Goal: Task Accomplishment & Management: Manage account settings

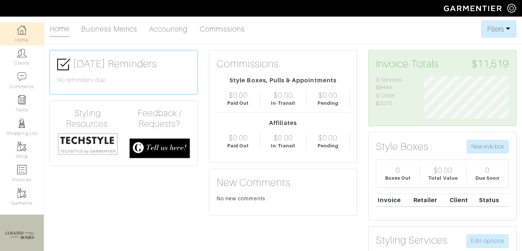
scroll to position [42, 96]
click at [28, 56] on link "Clients" at bounding box center [22, 56] width 44 height 23
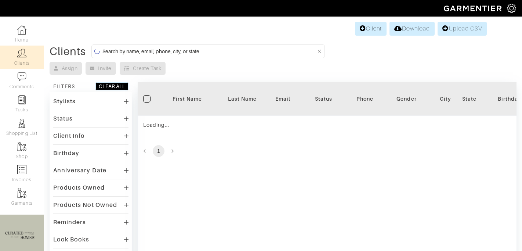
click at [124, 51] on input at bounding box center [208, 51] width 213 height 9
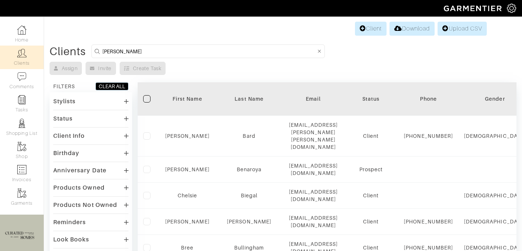
type input "david"
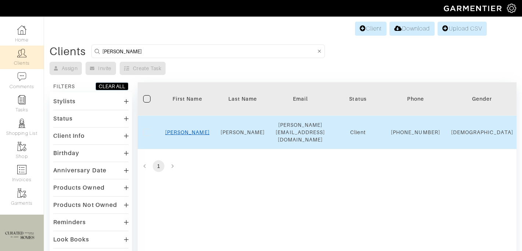
click at [188, 132] on link "David" at bounding box center [187, 132] width 44 height 6
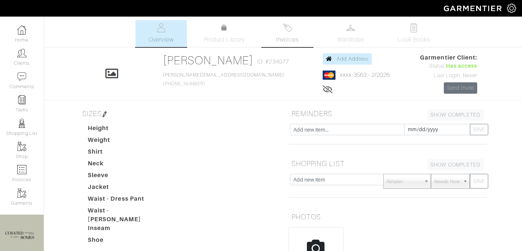
click at [302, 28] on link "Invoices" at bounding box center [287, 33] width 51 height 27
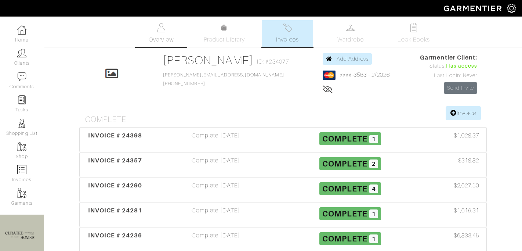
click at [166, 38] on span "Overview" at bounding box center [161, 39] width 25 height 9
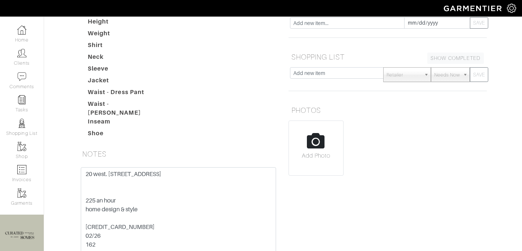
scroll to position [112, 0]
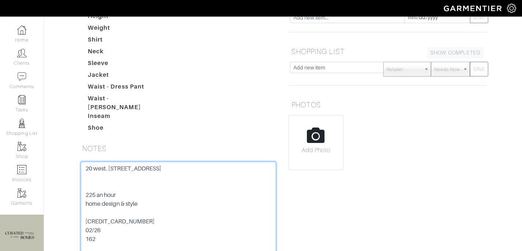
click at [120, 214] on textarea "20 west. [STREET_ADDRESS] 225 an hour home design & style [CREDIT_CARD_NUMBER] …" at bounding box center [178, 207] width 195 height 93
click at [123, 213] on textarea "20 west. [STREET_ADDRESS] 225 an hour home design & style [CREDIT_CARD_NUMBER] …" at bounding box center [178, 207] width 195 height 93
click at [120, 216] on textarea "20 west. [STREET_ADDRESS] 225 an hour home design & style [CREDIT_CARD_NUMBER] …" at bounding box center [178, 207] width 195 height 93
click at [121, 217] on textarea "20 west. [STREET_ADDRESS] 225 an hour home design & style [CREDIT_CARD_NUMBER] …" at bounding box center [178, 207] width 195 height 93
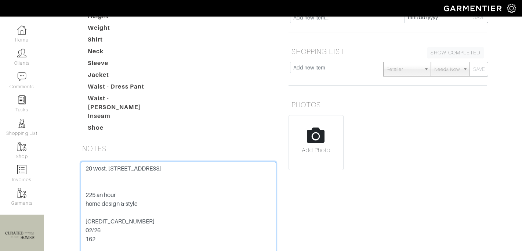
click at [115, 229] on textarea "20 west. [STREET_ADDRESS] 225 an hour home design & style [CREDIT_CARD_NUMBER] …" at bounding box center [178, 207] width 195 height 93
click at [111, 218] on textarea "20 west. [STREET_ADDRESS] 225 an hour home design & style [CREDIT_CARD_NUMBER] …" at bounding box center [178, 207] width 195 height 93
click at [111, 219] on textarea "20 west. [STREET_ADDRESS] 225 an hour home design & style [CREDIT_CARD_NUMBER] …" at bounding box center [178, 207] width 195 height 93
click at [106, 216] on textarea "20 west. [STREET_ADDRESS] 225 an hour home design & style [CREDIT_CARD_NUMBER] …" at bounding box center [178, 207] width 195 height 93
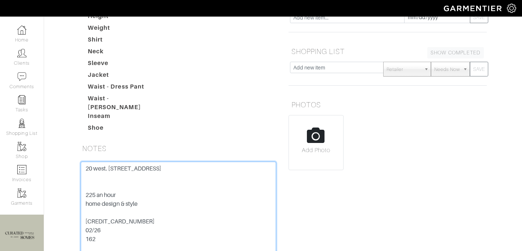
click at [106, 216] on textarea "20 west. [STREET_ADDRESS] 225 an hour home design & style [CREDIT_CARD_NUMBER] …" at bounding box center [178, 207] width 195 height 93
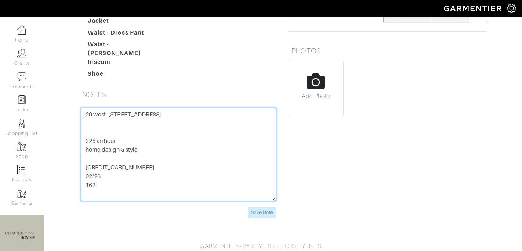
click at [90, 171] on textarea "20 west. [STREET_ADDRESS] 225 an hour home design & style [CREDIT_CARD_NUMBER] …" at bounding box center [178, 153] width 195 height 93
click at [90, 178] on textarea "20 west. [STREET_ADDRESS] 225 an hour home design & style [CREDIT_CARD_NUMBER] …" at bounding box center [178, 153] width 195 height 93
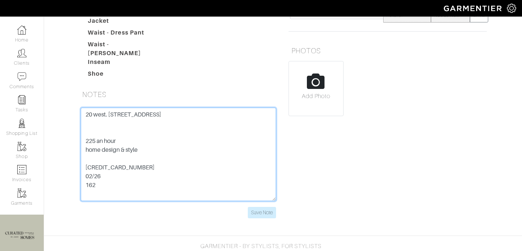
click at [90, 178] on textarea "20 west. [STREET_ADDRESS] 225 an hour home design & style [CREDIT_CARD_NUMBER] …" at bounding box center [178, 153] width 195 height 93
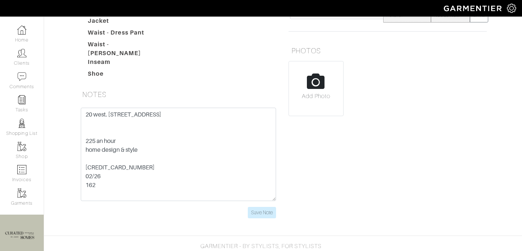
click at [169, 73] on div "Height Weight Shirt Neck Sleeve Jacket Waist - Dress Pant Waist - [PERSON_NAME]…" at bounding box center [182, 19] width 201 height 123
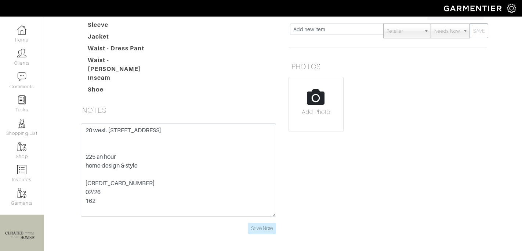
scroll to position [139, 0]
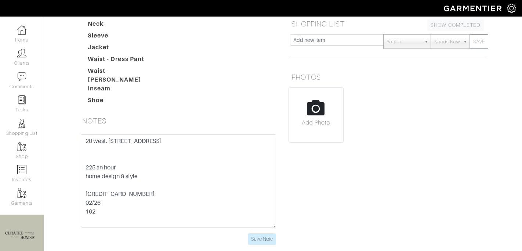
click at [151, 70] on dt "Waist - [PERSON_NAME]" at bounding box center [124, 75] width 84 height 18
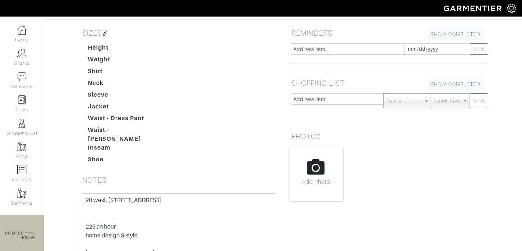
scroll to position [0, 0]
